Goal: Task Accomplishment & Management: Use online tool/utility

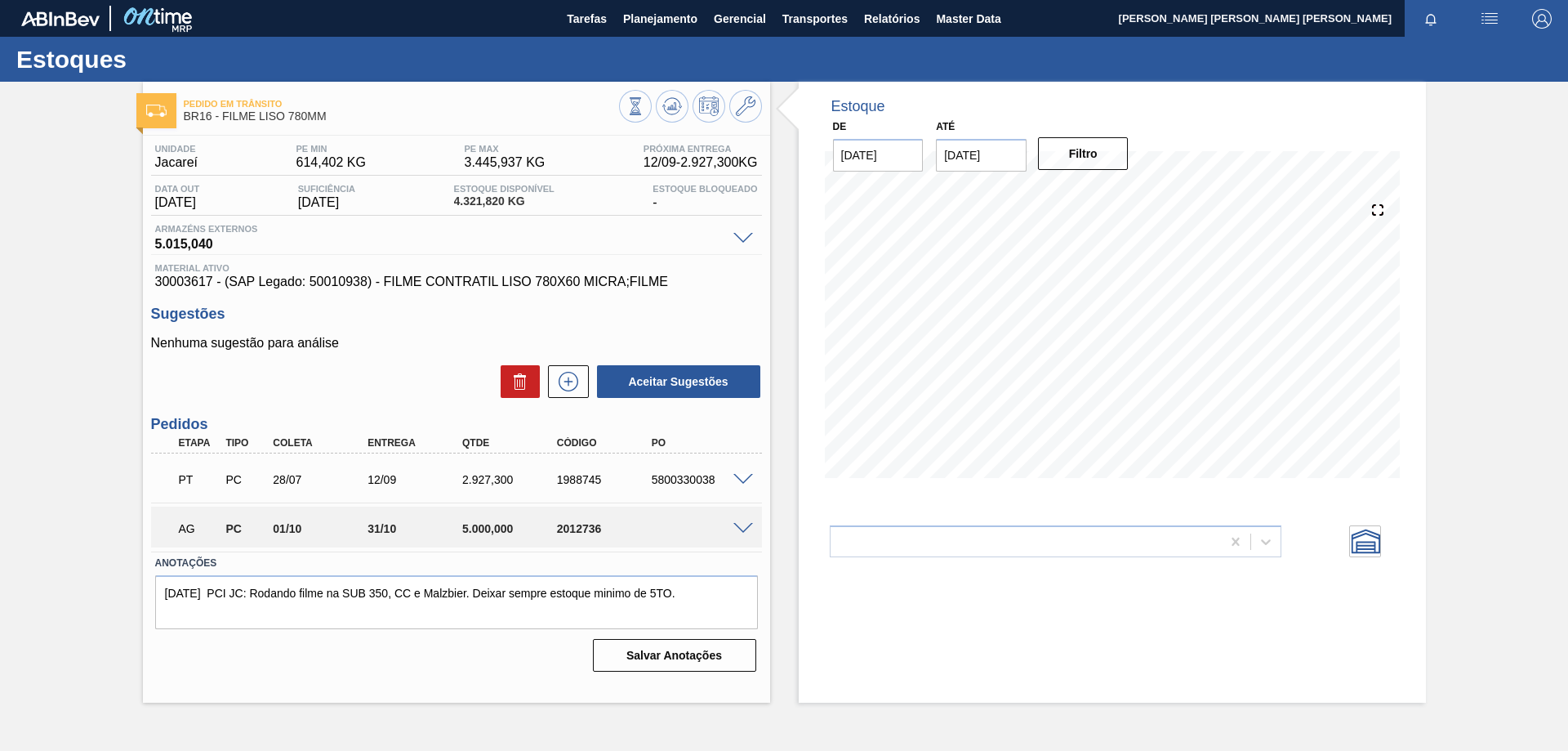
click at [742, 523] on span at bounding box center [743, 529] width 20 height 12
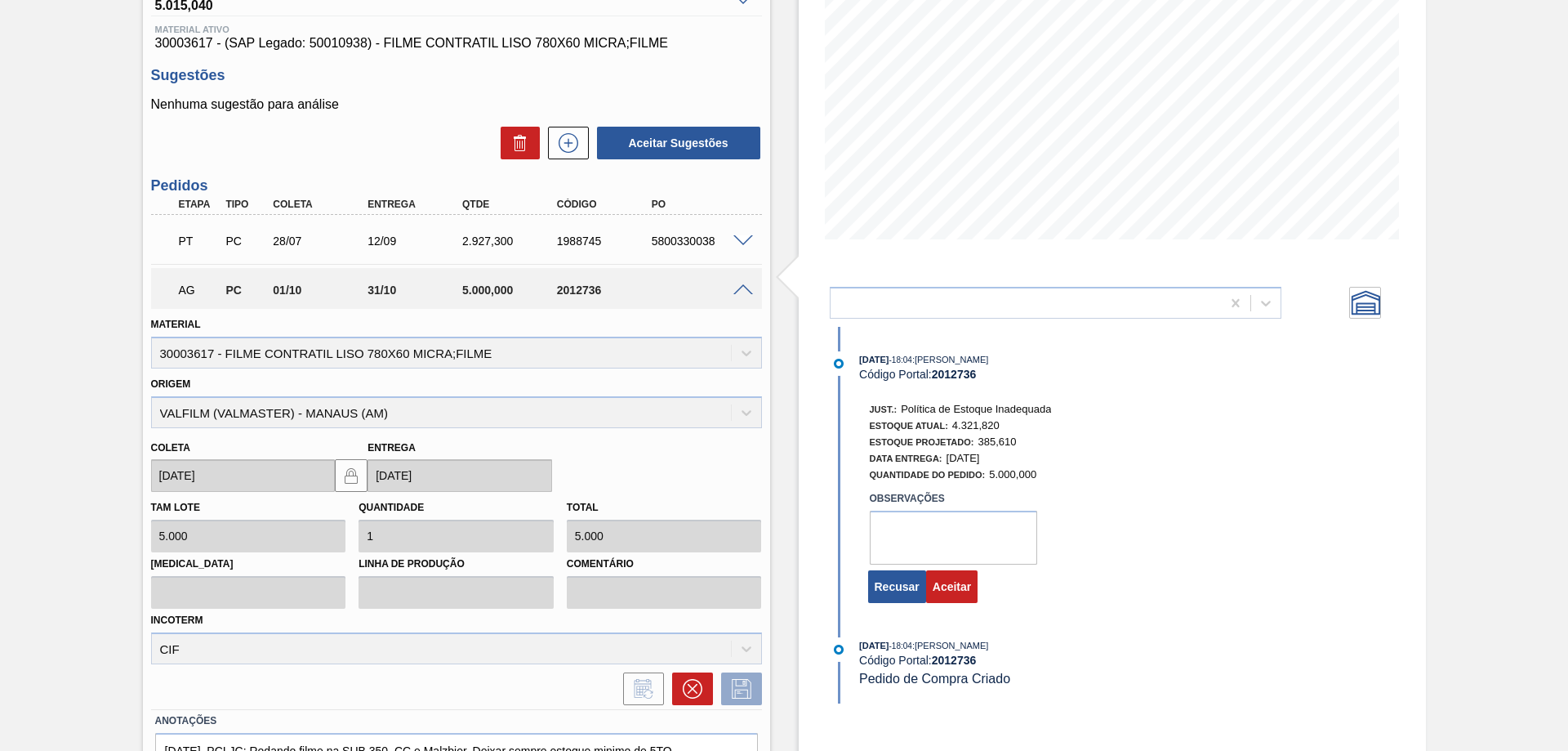
scroll to position [245, 0]
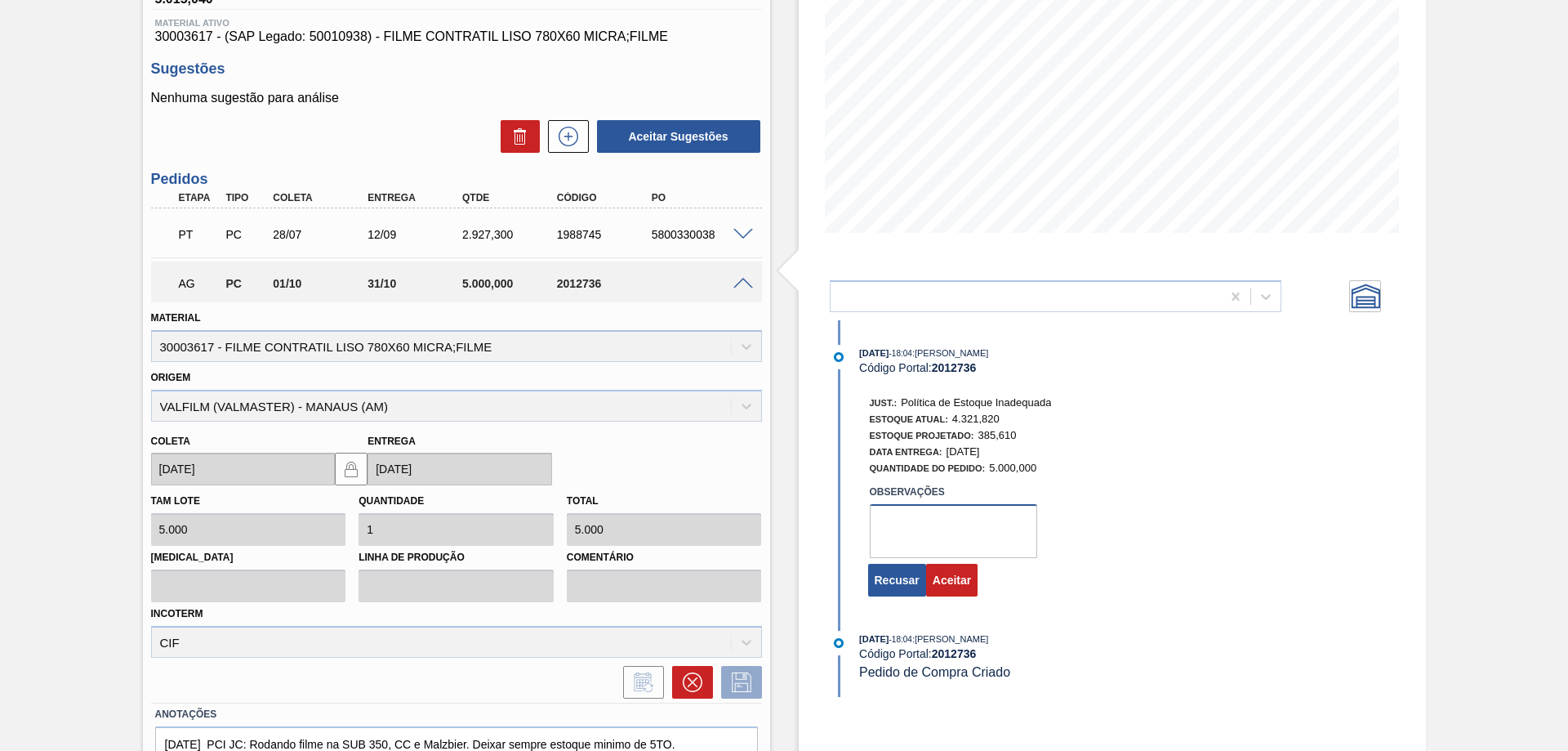
click at [944, 510] on textarea at bounding box center [953, 530] width 168 height 54
type textarea "Ajuste PE"
click at [952, 586] on button "Aceitar" at bounding box center [952, 579] width 51 height 32
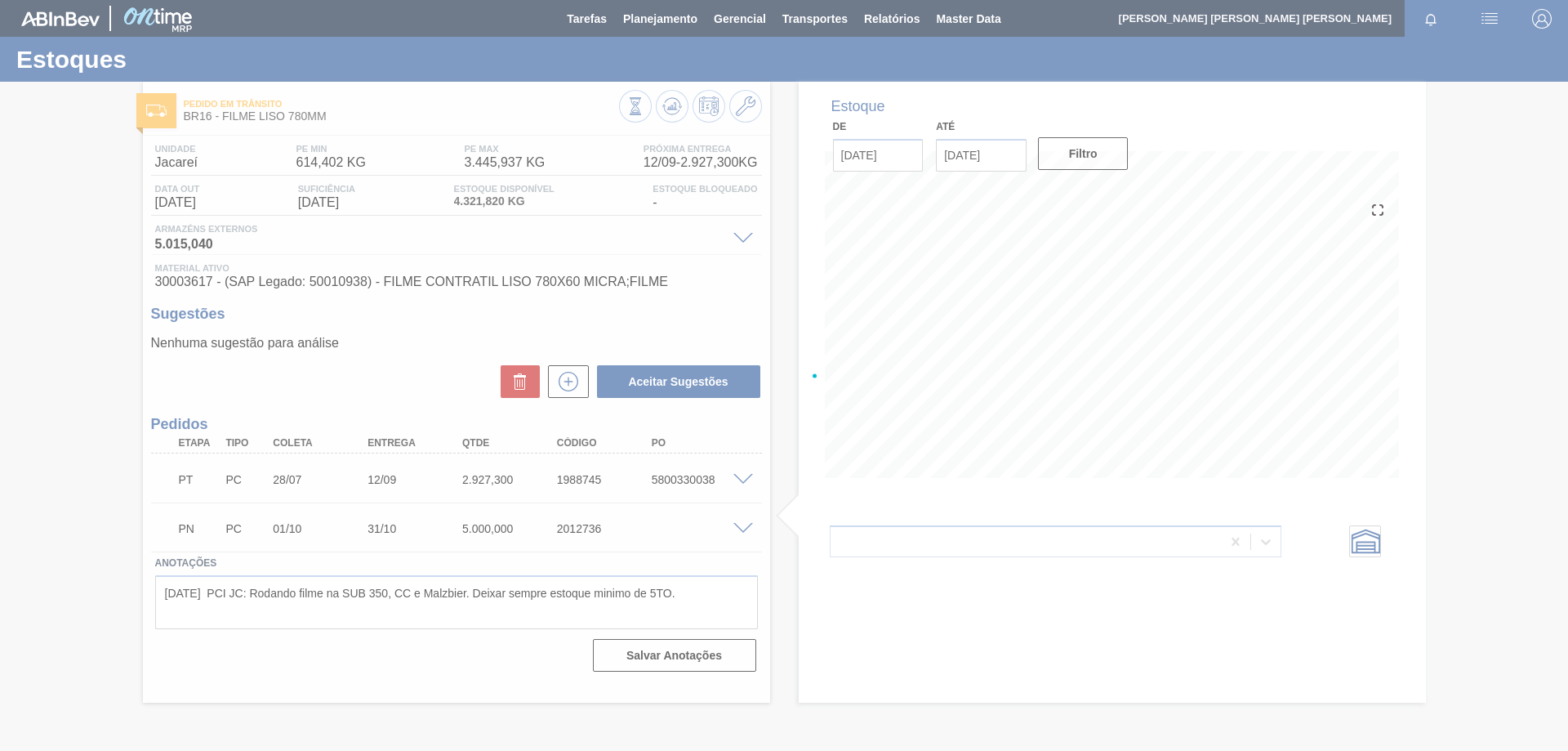
scroll to position [0, 0]
